Goal: Navigation & Orientation: Find specific page/section

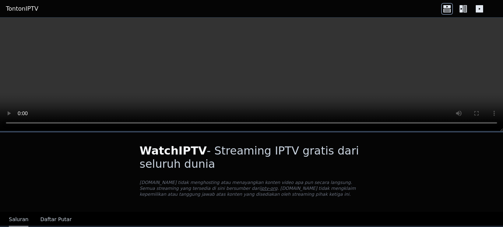
scroll to position [74, 0]
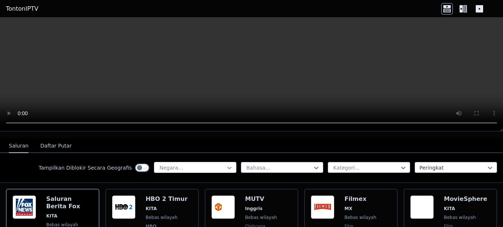
click at [226, 168] on icon at bounding box center [229, 167] width 7 height 7
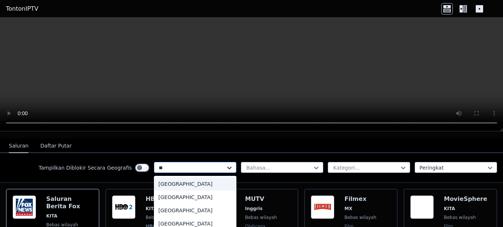
type input "***"
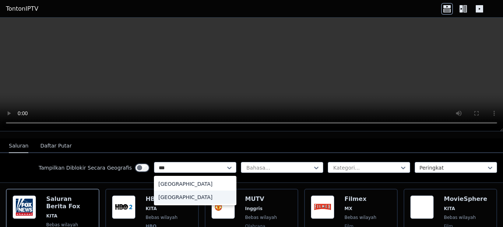
click at [176, 197] on div "[GEOGRAPHIC_DATA]" at bounding box center [195, 197] width 83 height 13
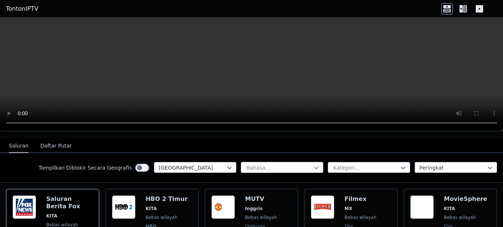
click at [313, 166] on icon at bounding box center [316, 167] width 7 height 7
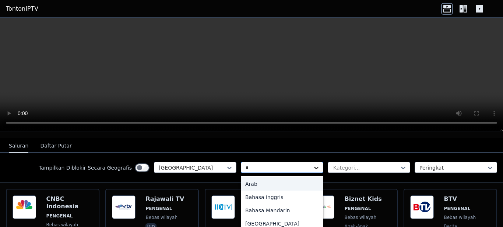
type input "**"
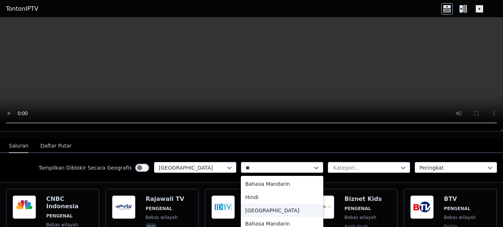
click at [264, 213] on div "[GEOGRAPHIC_DATA]" at bounding box center [282, 210] width 83 height 13
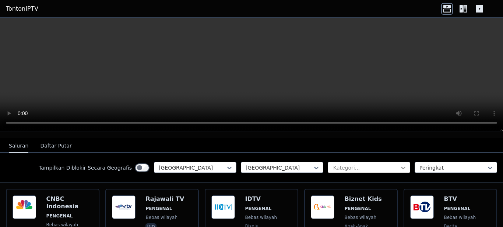
click at [400, 170] on icon at bounding box center [403, 167] width 7 height 7
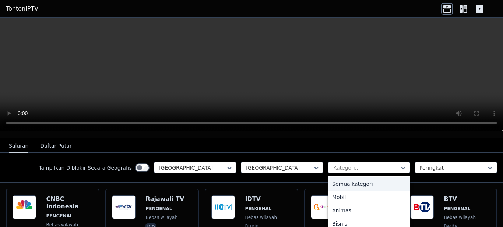
click at [367, 182] on div "Semua kategori" at bounding box center [369, 184] width 83 height 13
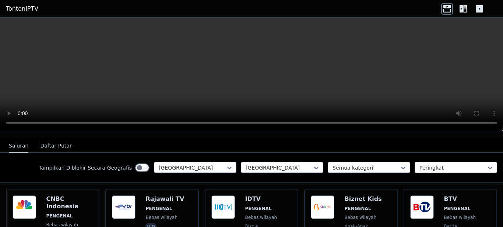
click at [454, 170] on div at bounding box center [453, 167] width 67 height 7
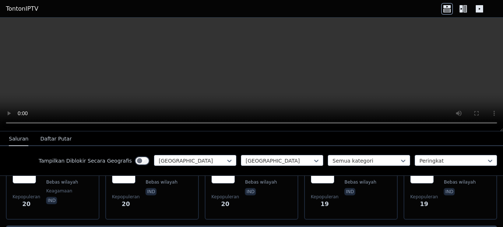
scroll to position [639, 0]
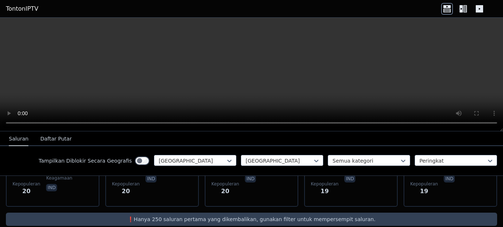
click at [57, 138] on font "Daftar Putar" at bounding box center [55, 139] width 31 height 6
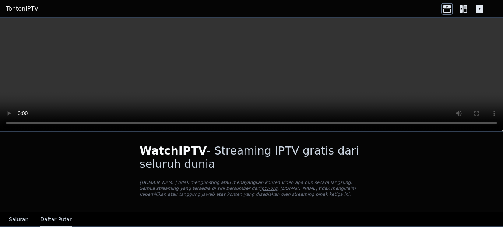
scroll to position [17, 0]
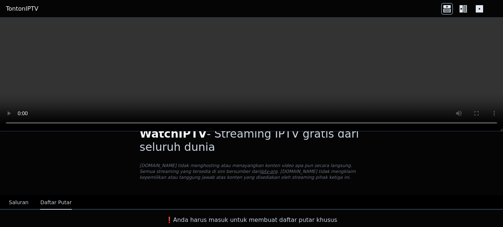
click at [17, 201] on font "Saluran" at bounding box center [19, 203] width 20 height 6
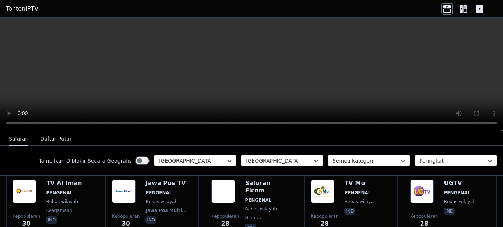
scroll to position [160, 0]
